Goal: Use online tool/utility

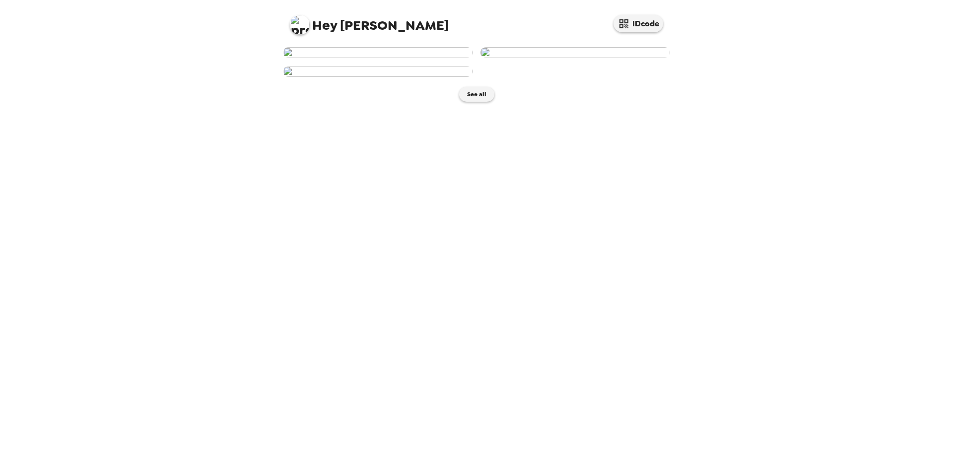
click at [406, 58] on img at bounding box center [378, 52] width 190 height 11
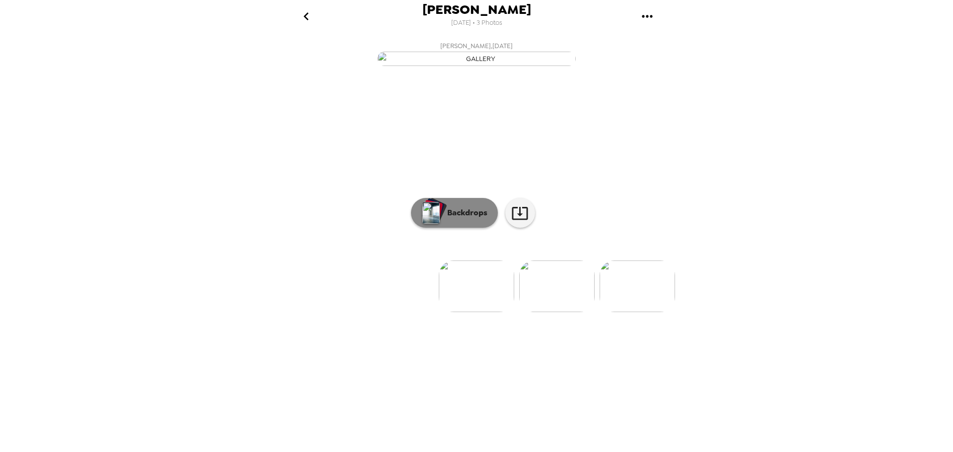
click at [470, 219] on p "Backdrops" at bounding box center [464, 213] width 45 height 12
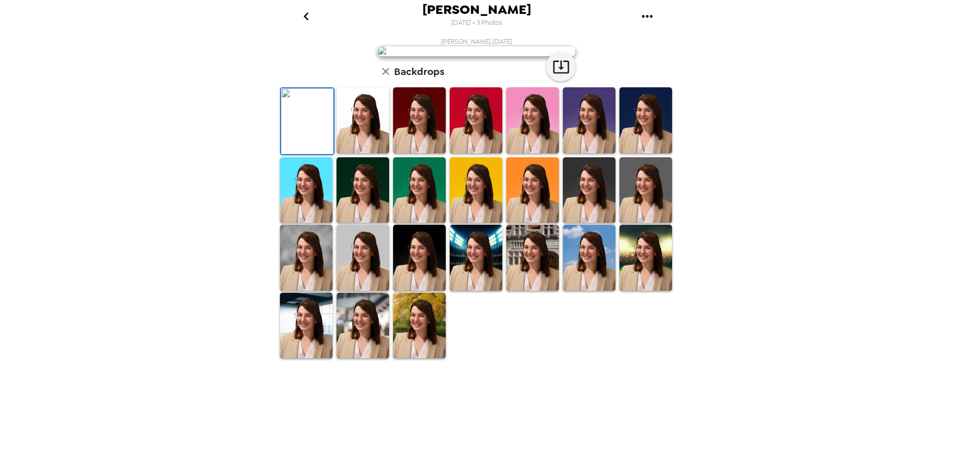
click at [575, 153] on img at bounding box center [589, 120] width 53 height 66
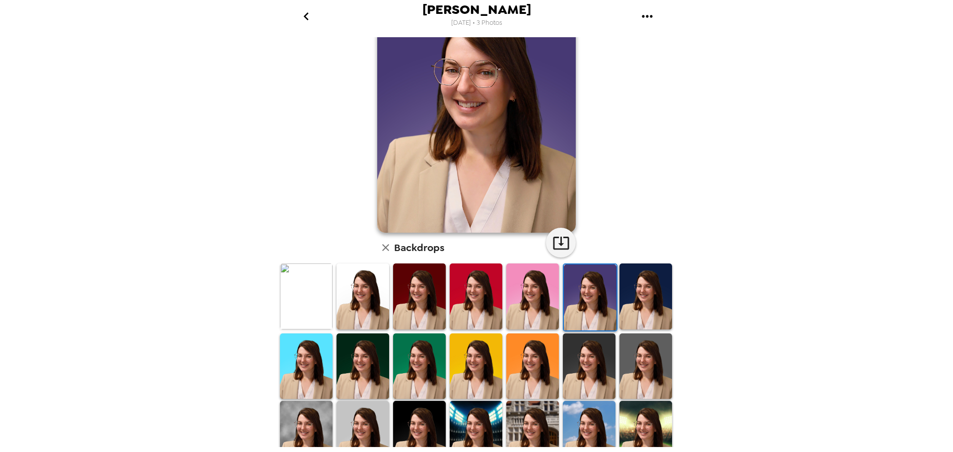
scroll to position [83, 0]
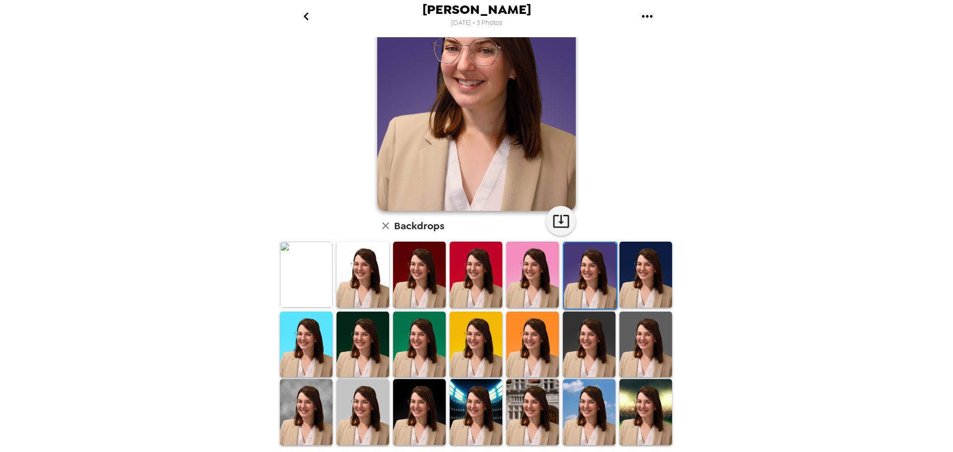
click at [373, 357] on img at bounding box center [363, 345] width 53 height 66
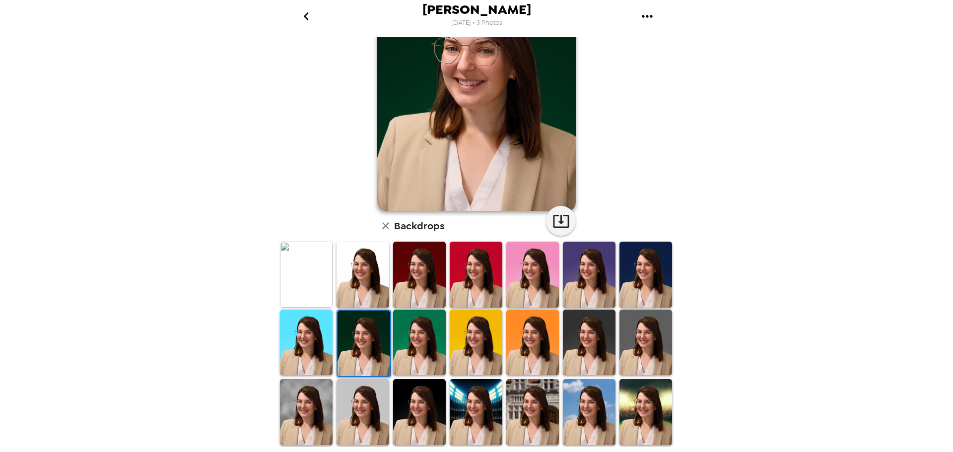
click at [425, 353] on img at bounding box center [419, 343] width 53 height 66
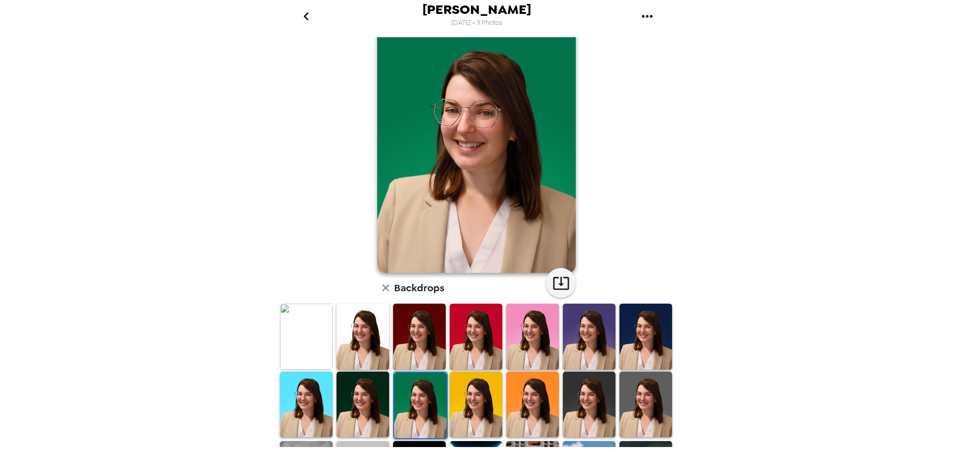
scroll to position [0, 0]
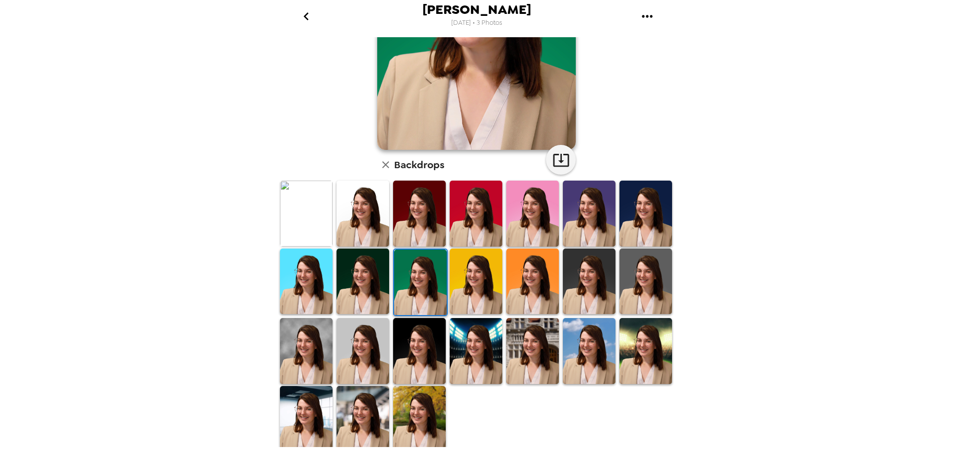
click at [420, 364] on img at bounding box center [419, 351] width 53 height 66
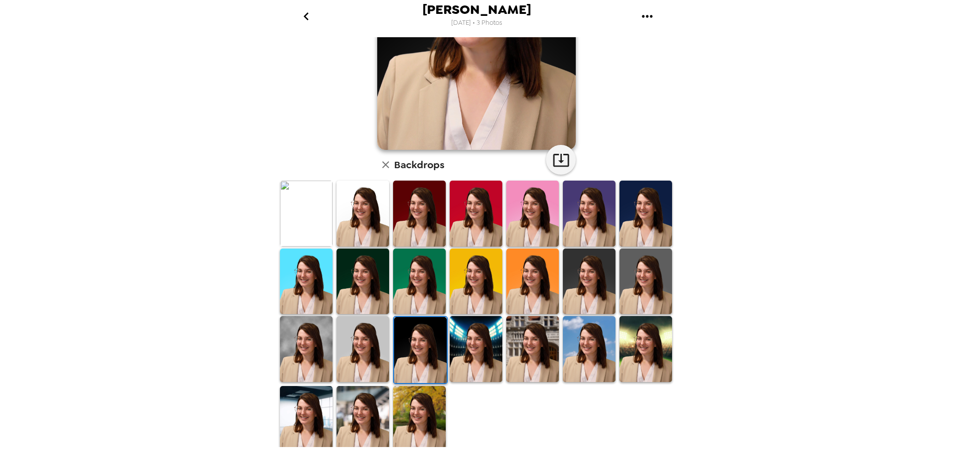
click at [419, 407] on img at bounding box center [419, 419] width 53 height 66
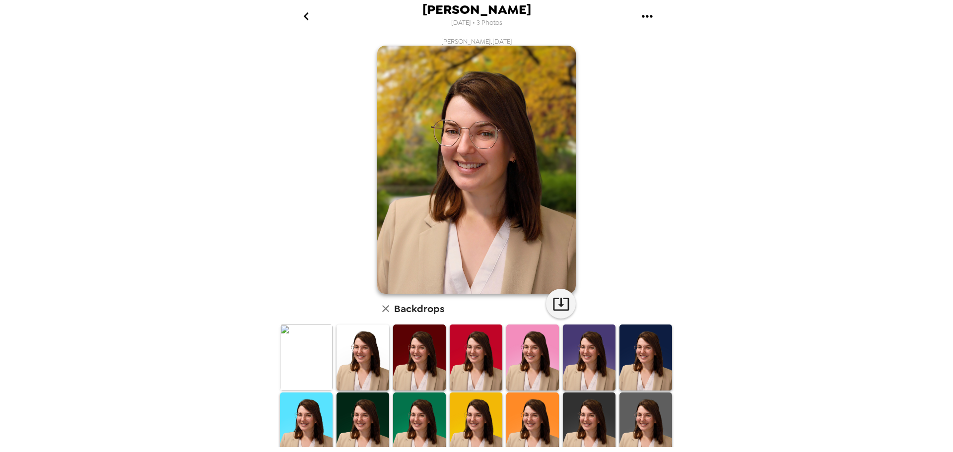
scroll to position [83, 0]
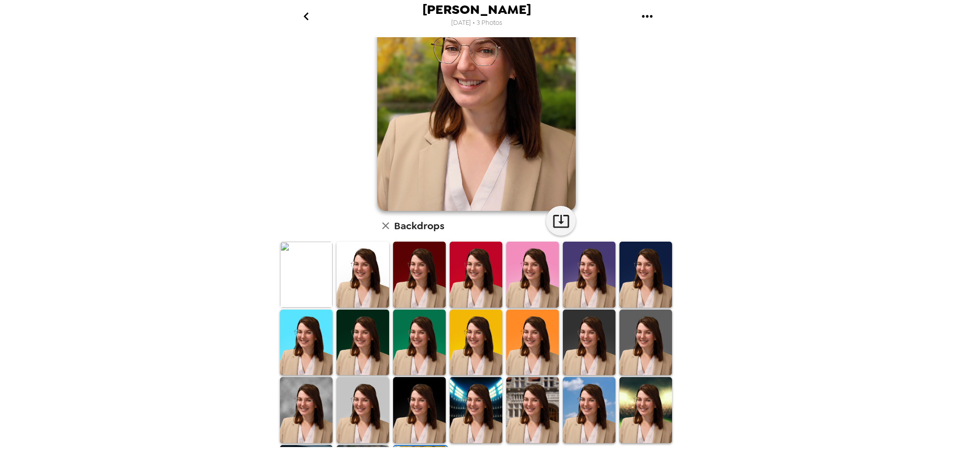
click at [422, 339] on img at bounding box center [419, 343] width 53 height 66
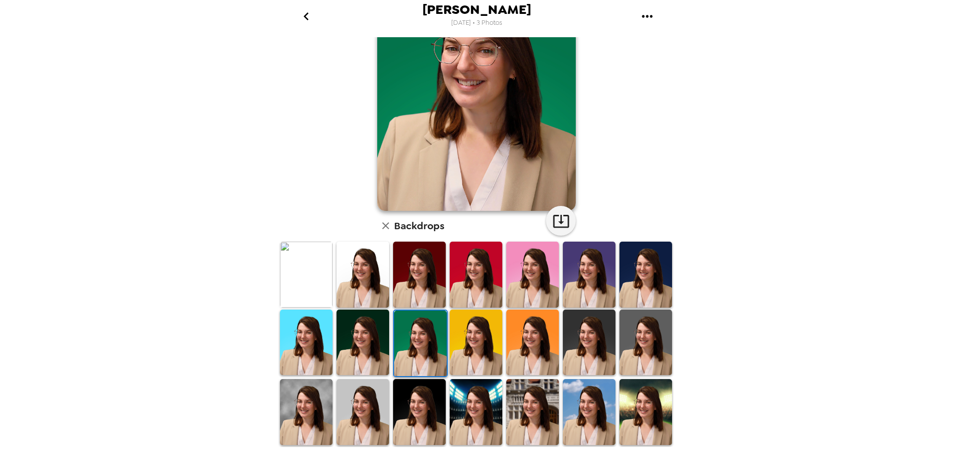
scroll to position [0, 0]
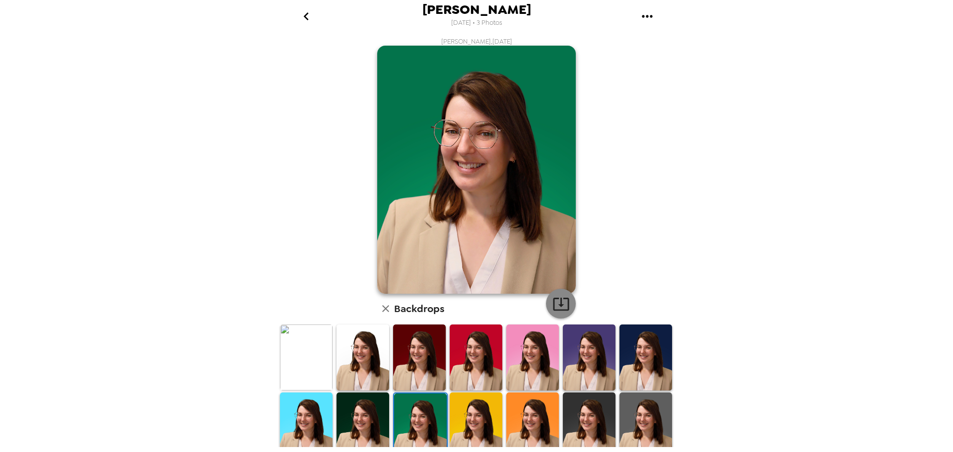
click at [560, 312] on icon "button" at bounding box center [561, 303] width 17 height 17
click at [312, 21] on icon "go back" at bounding box center [306, 16] width 16 height 16
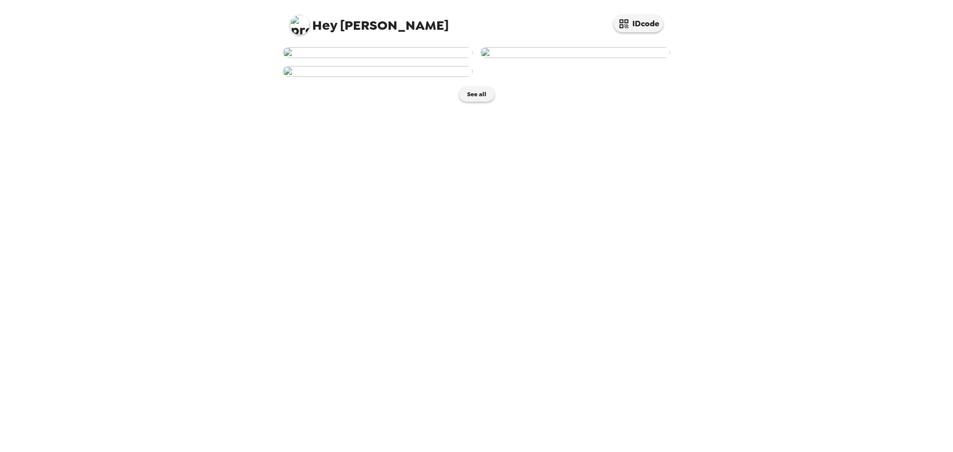
click at [387, 58] on img at bounding box center [378, 52] width 190 height 11
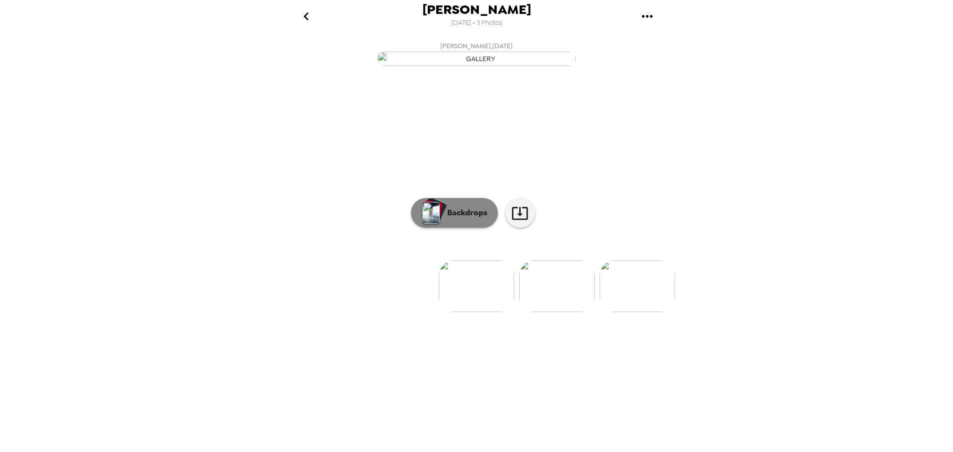
click at [488, 228] on button "Backdrops" at bounding box center [454, 213] width 87 height 30
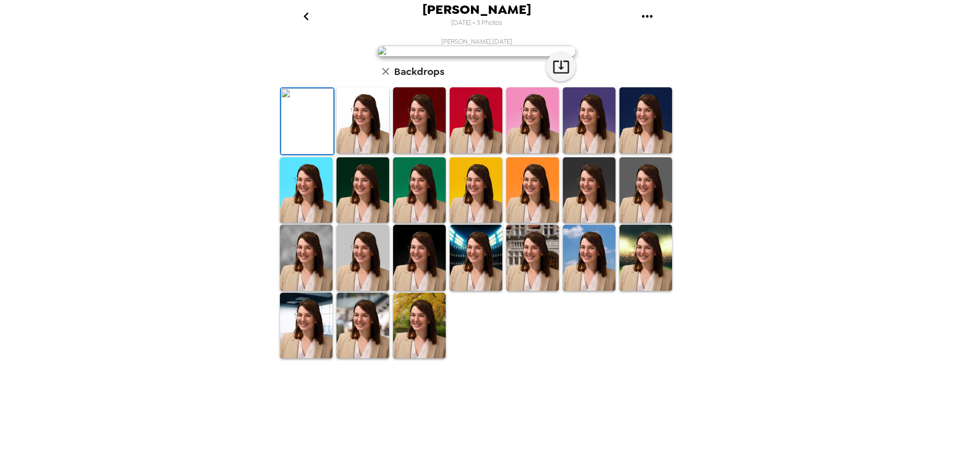
scroll to position [144, 0]
click at [342, 153] on img at bounding box center [363, 120] width 53 height 66
